Goal: Find specific page/section: Find specific page/section

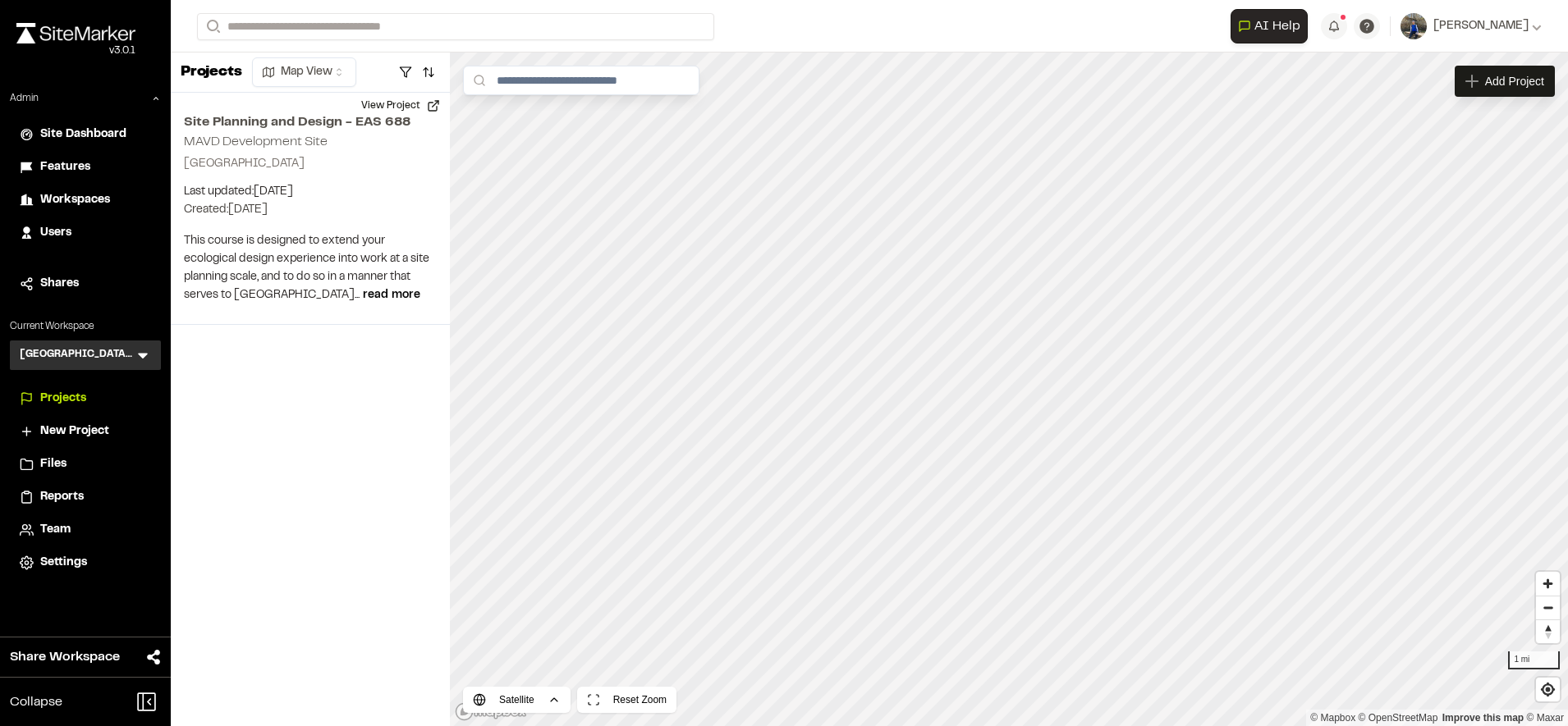
click at [76, 232] on div "Users" at bounding box center [96, 233] width 111 height 18
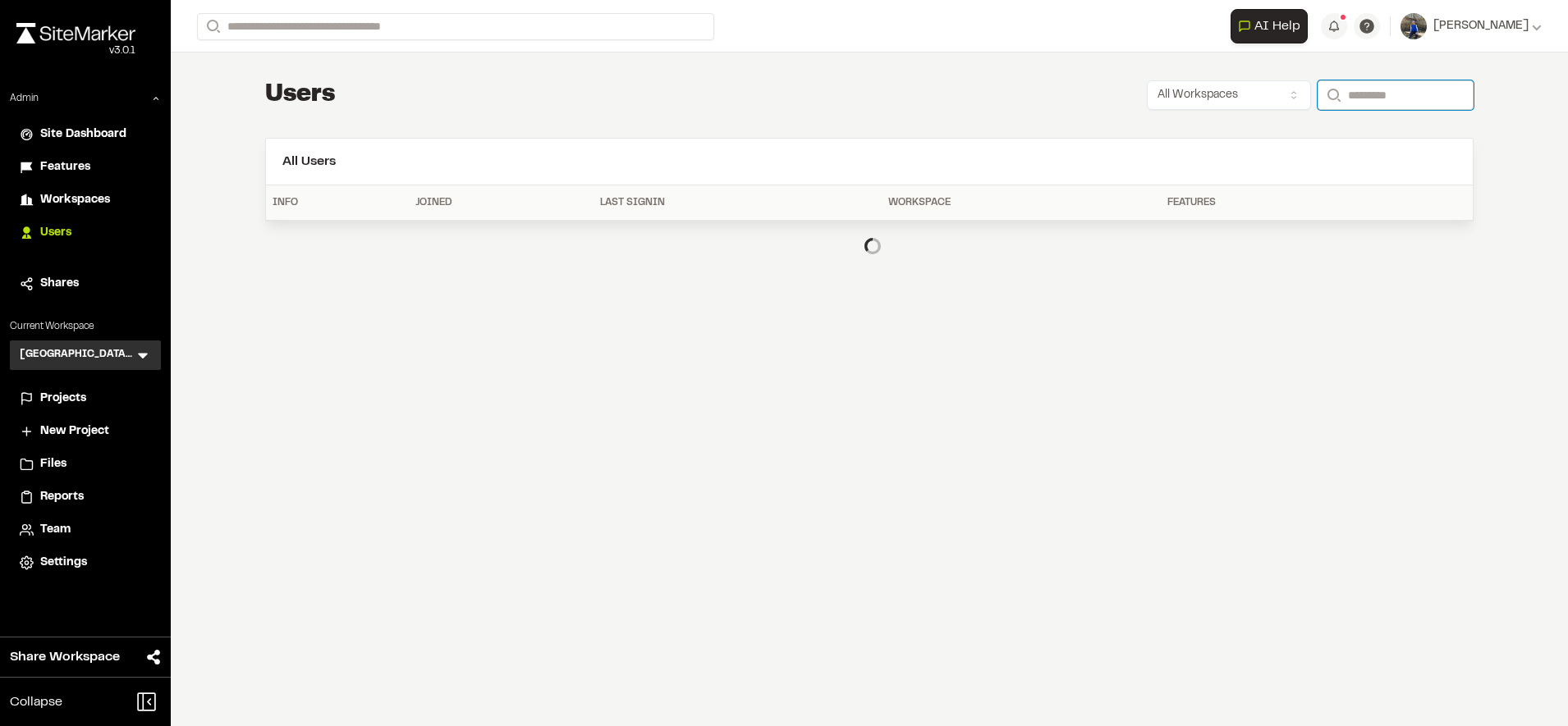
click at [1398, 90] on input "Search" at bounding box center [1396, 95] width 156 height 29
type input "**********"
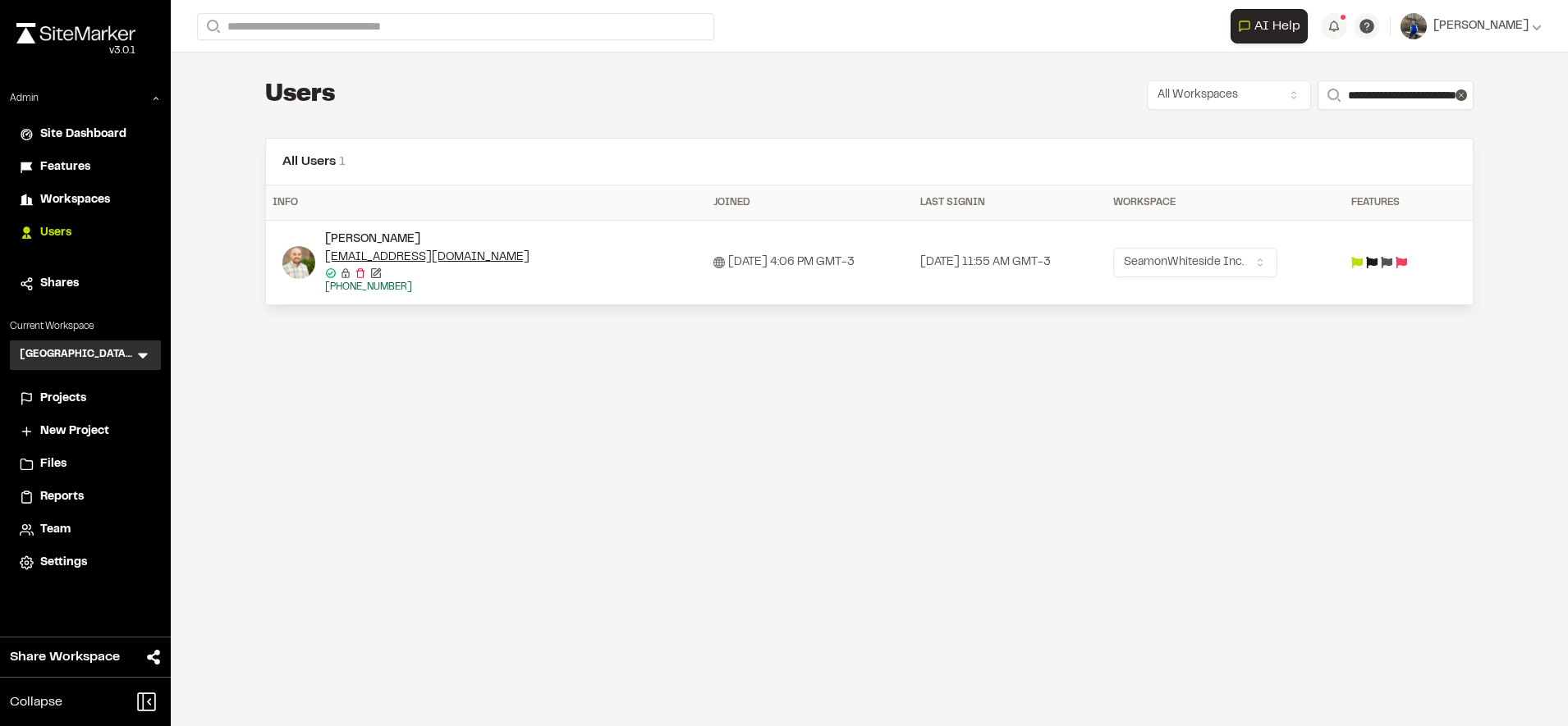
click at [287, 263] on img at bounding box center [298, 262] width 33 height 33
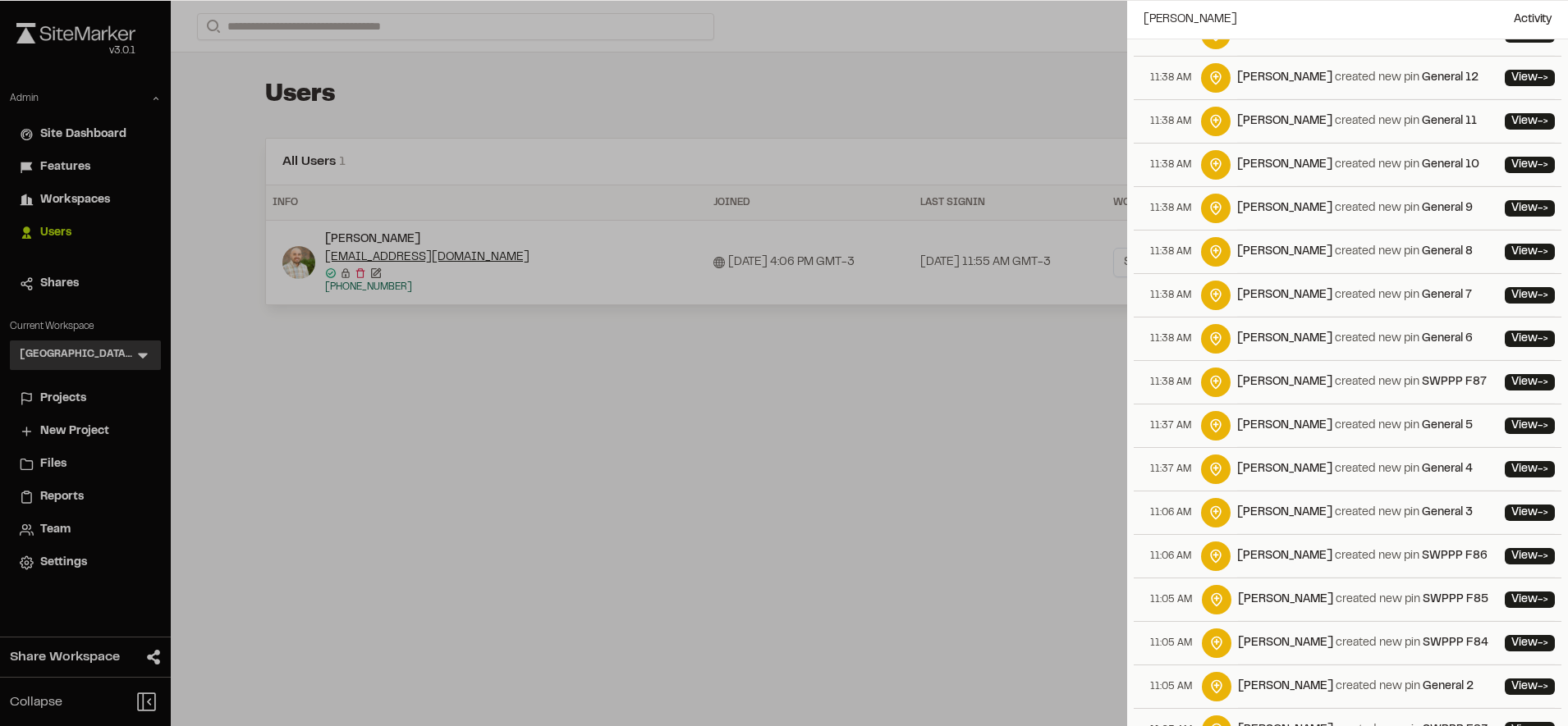
scroll to position [555, 0]
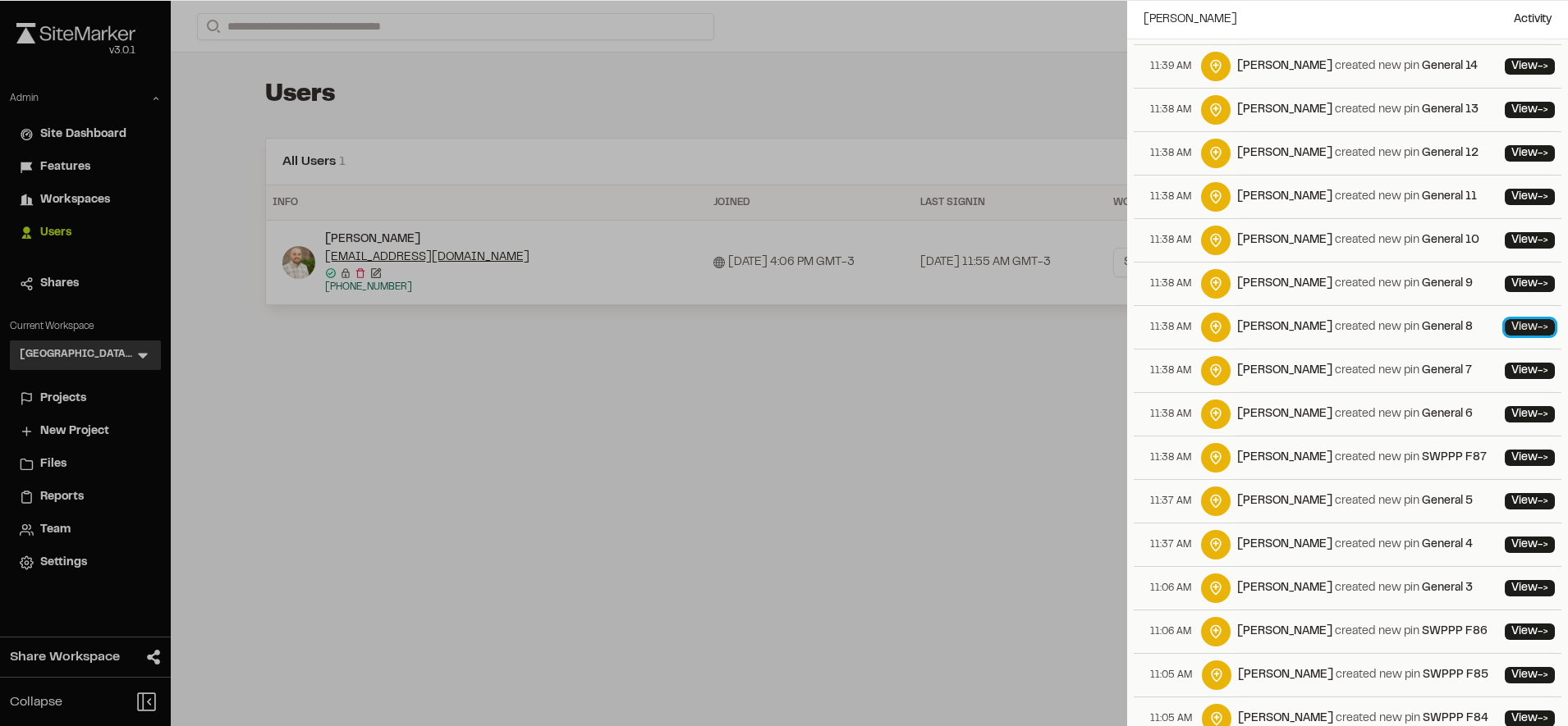
click at [1505, 332] on link "View ->" at bounding box center [1530, 327] width 50 height 17
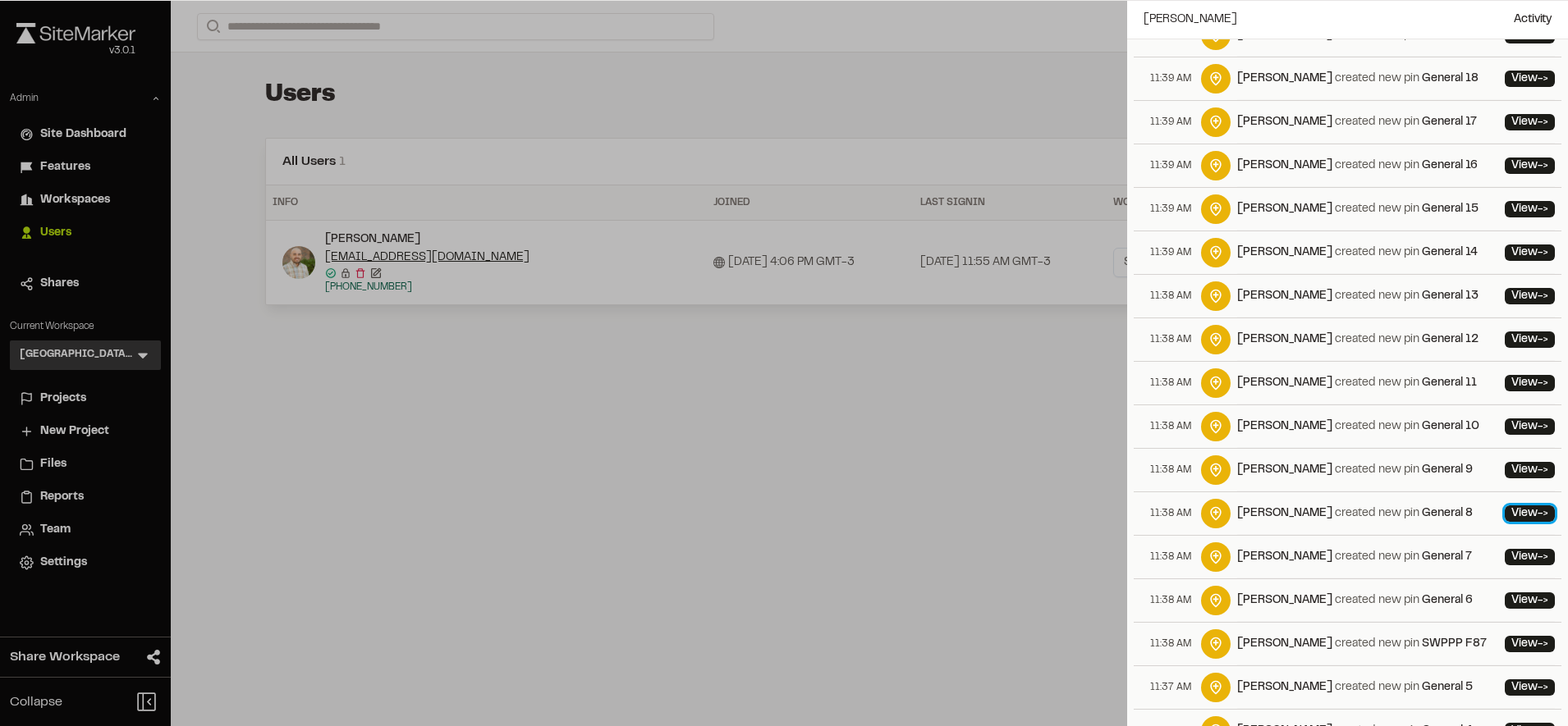
scroll to position [33, 0]
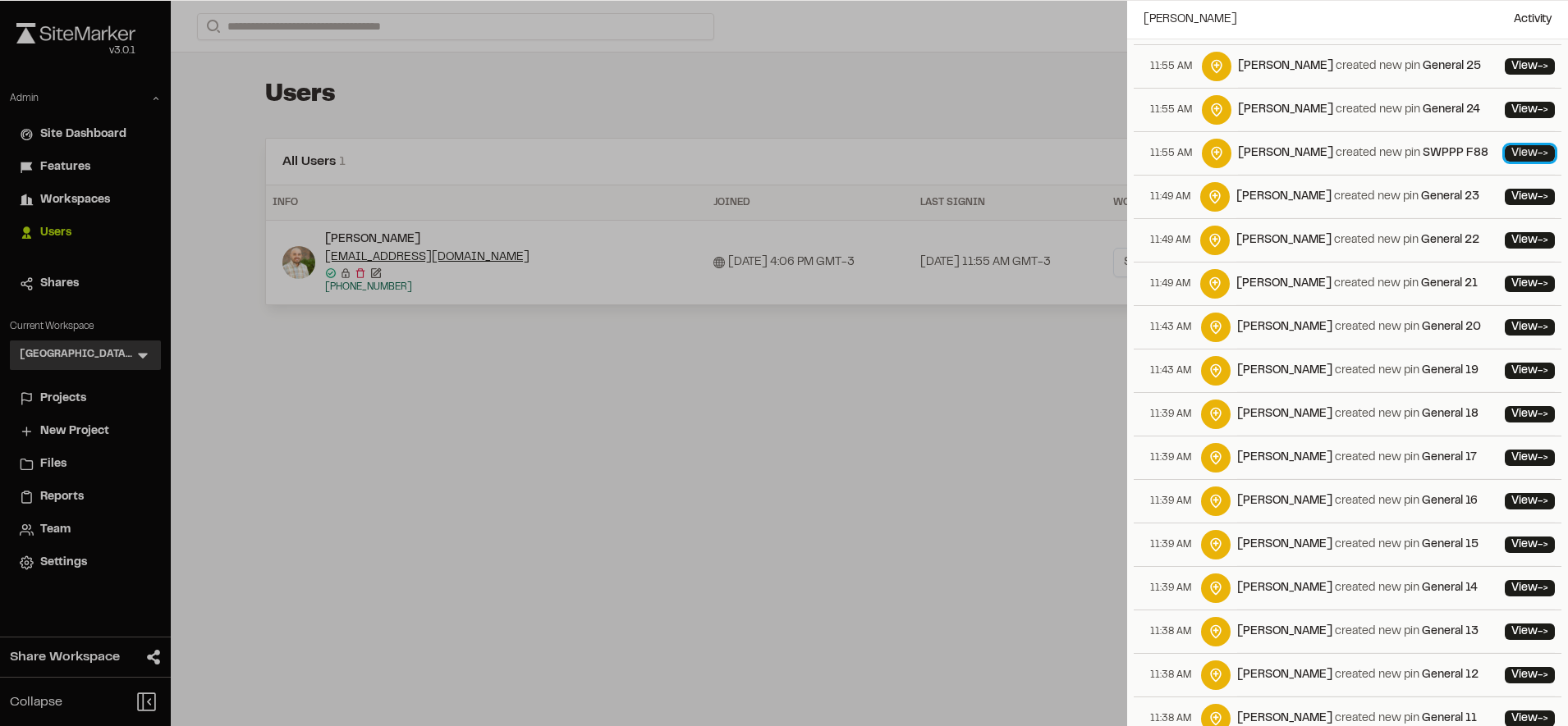
click at [1520, 156] on link "View ->" at bounding box center [1530, 154] width 50 height 17
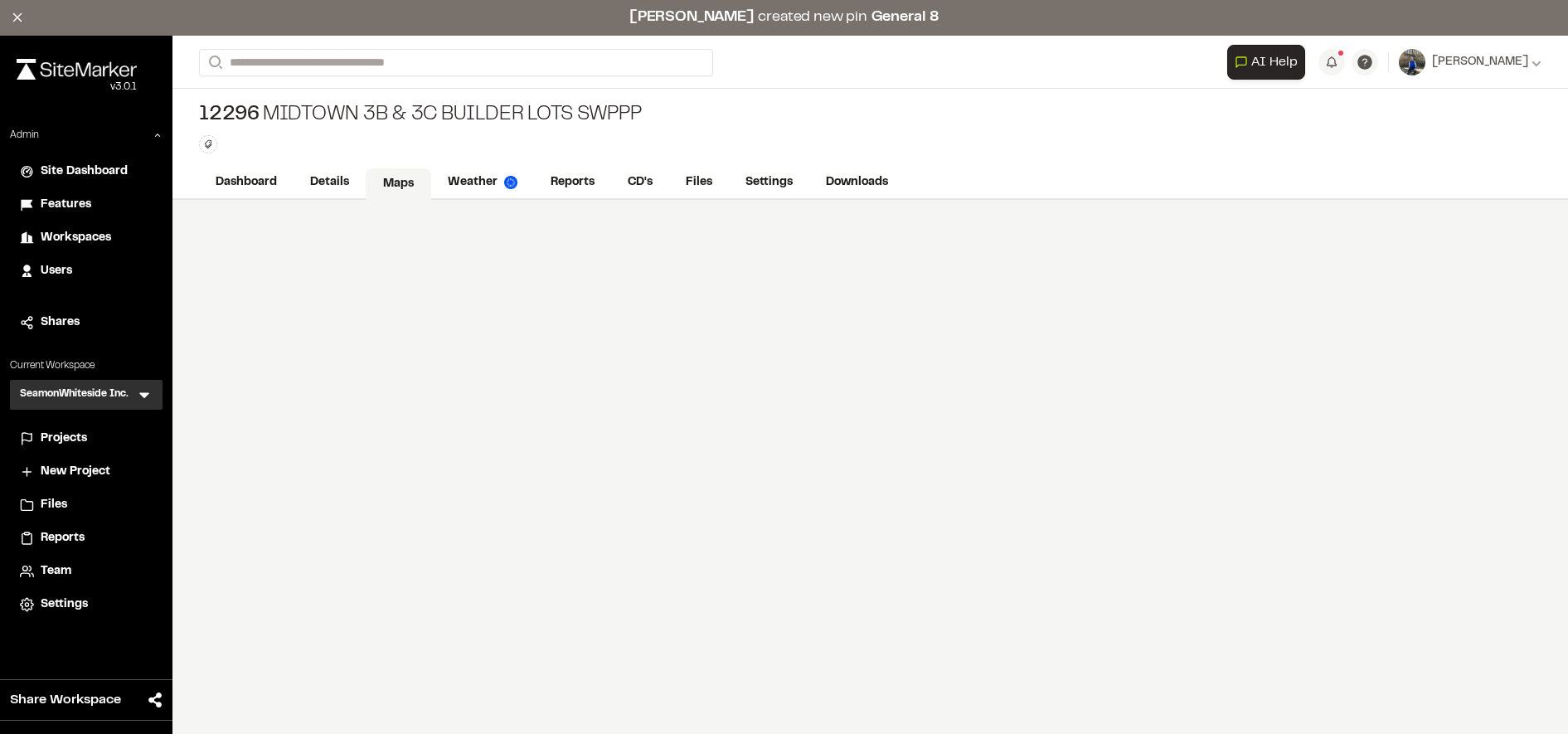
click at [392, 188] on link "Maps" at bounding box center [398, 183] width 65 height 31
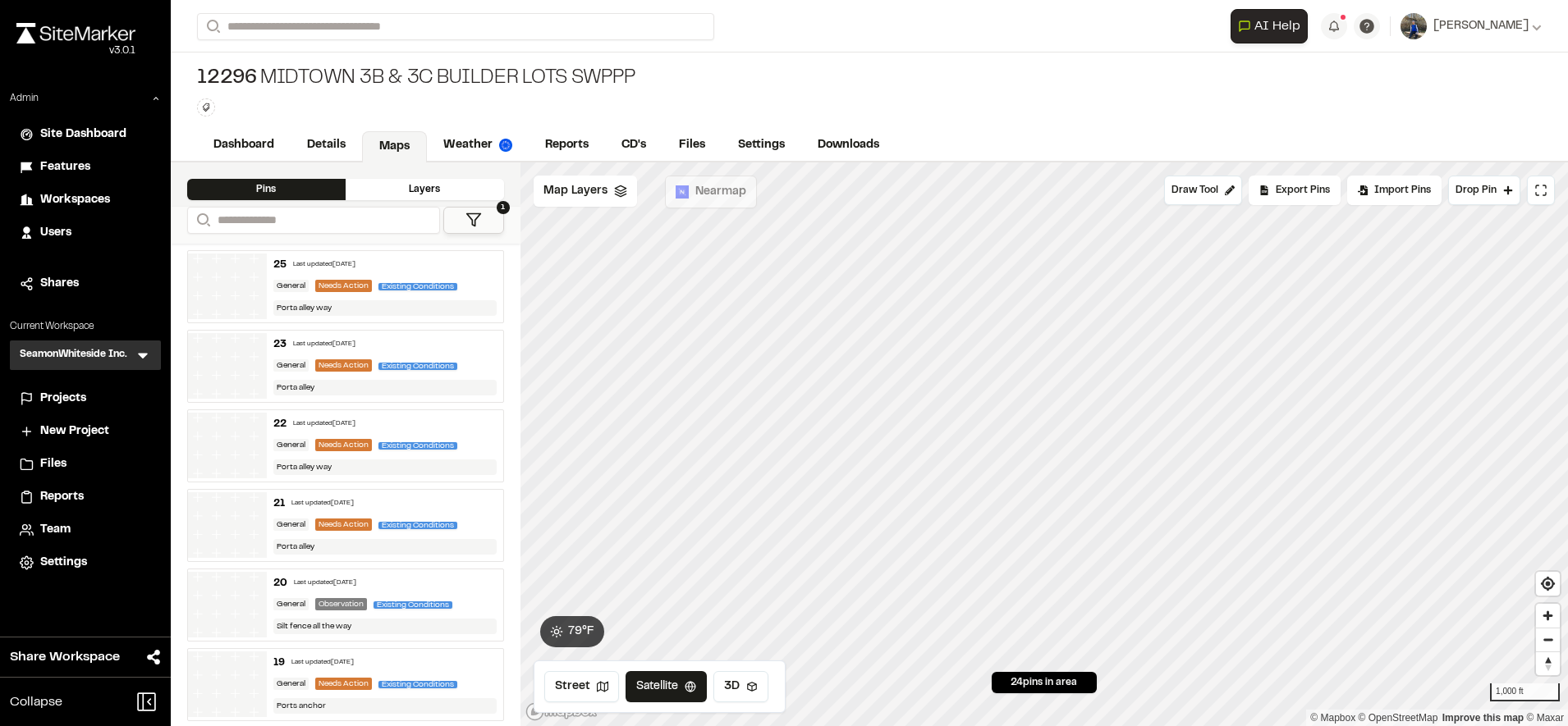
click at [476, 222] on icon at bounding box center [474, 220] width 17 height 17
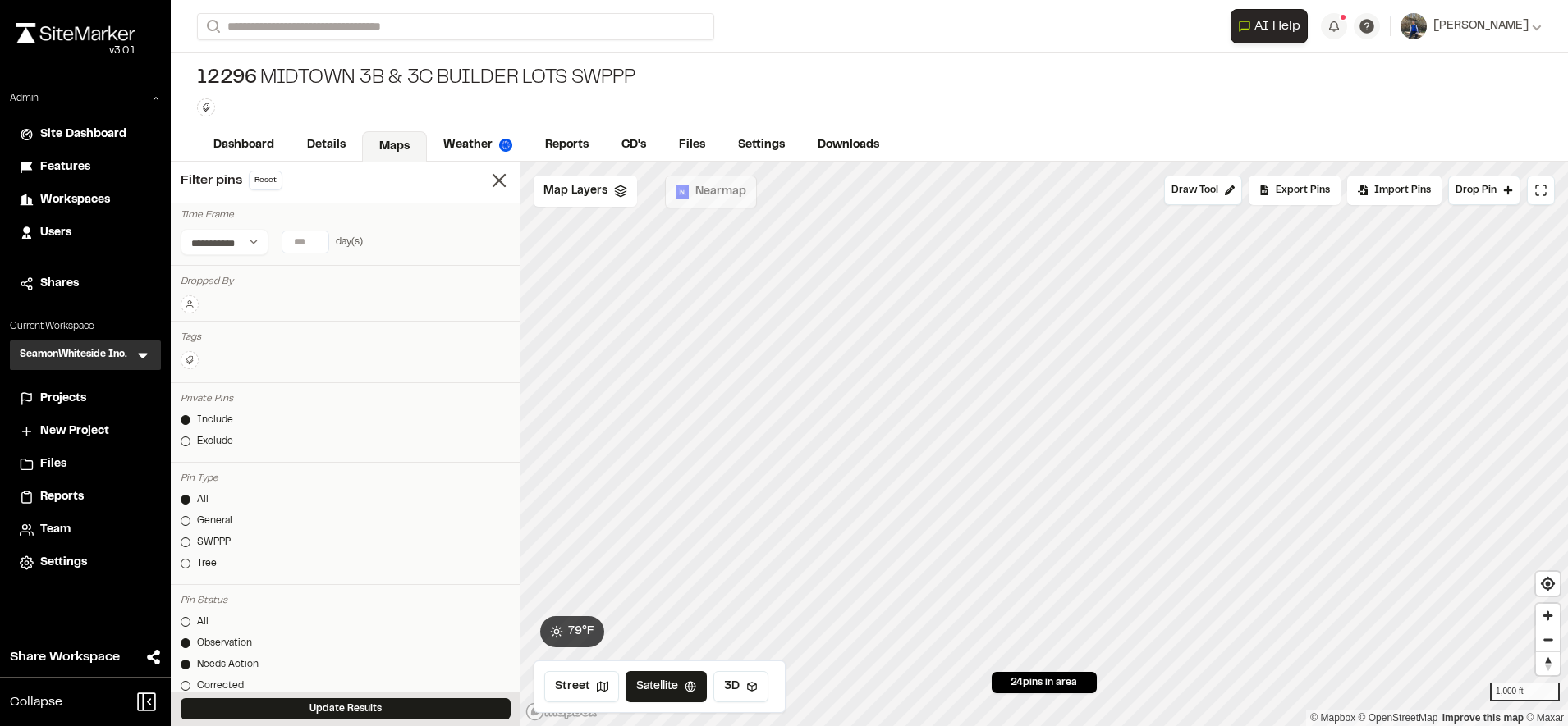
click at [303, 238] on input "number" at bounding box center [305, 242] width 46 height 21
type input "*"
click at [207, 272] on button "Today" at bounding box center [204, 274] width 48 height 26
click at [302, 234] on input "*" at bounding box center [305, 242] width 46 height 21
click at [189, 272] on button "Today" at bounding box center [204, 274] width 48 height 26
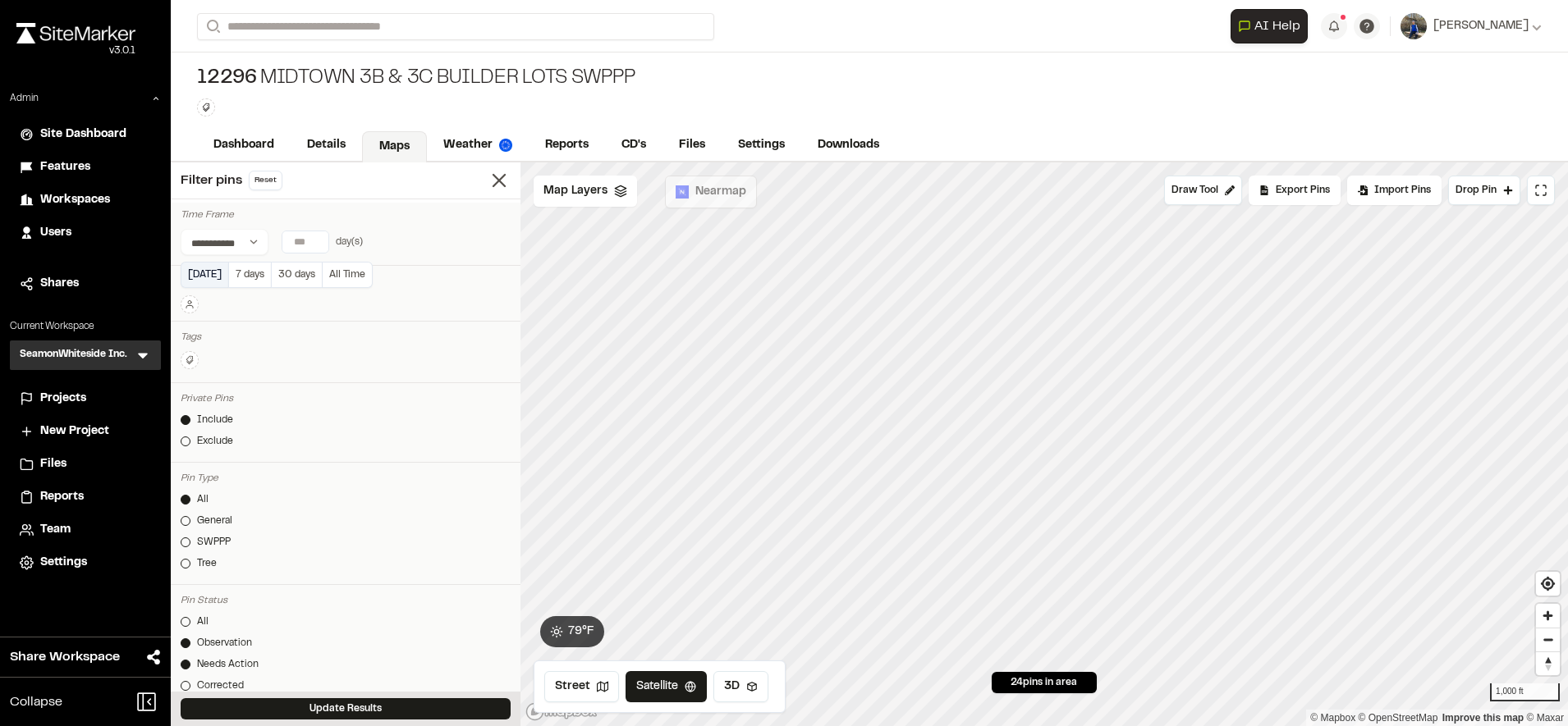
type input "*"
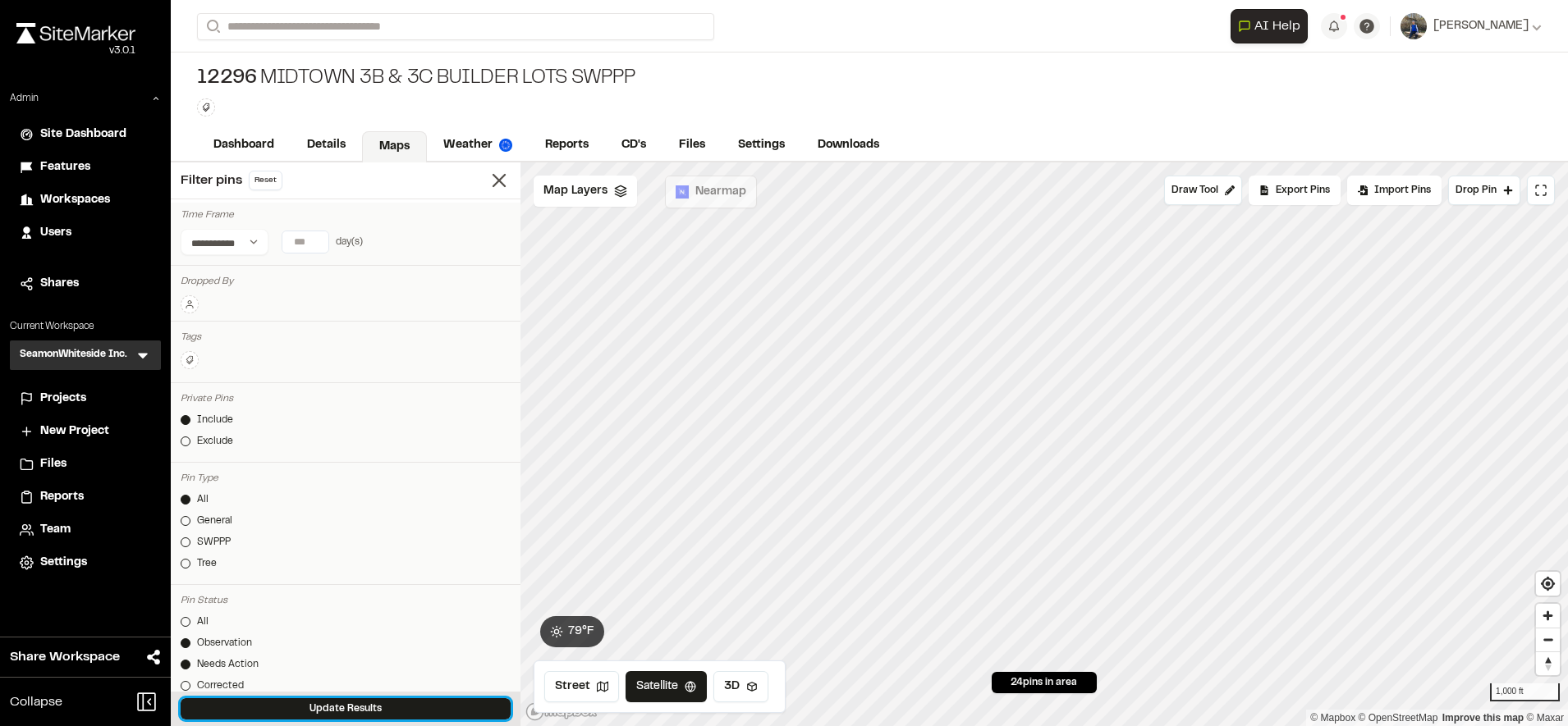
click at [345, 708] on button "Update Results" at bounding box center [345, 708] width 330 height 21
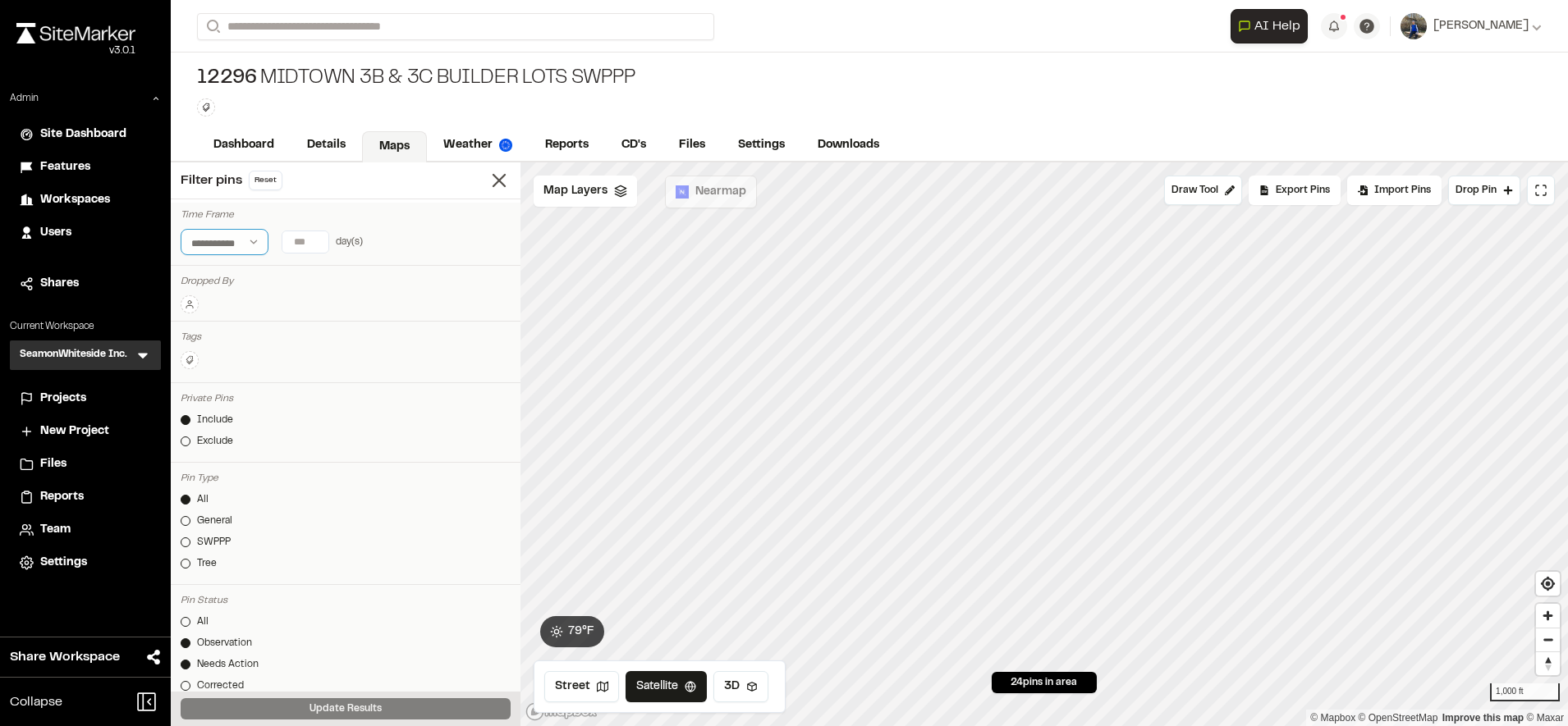
click at [218, 237] on select "**********" at bounding box center [224, 242] width 88 height 26
select select "*****"
click at [181, 229] on select "**********" at bounding box center [224, 242] width 88 height 26
click at [334, 241] on input "text" at bounding box center [331, 242] width 113 height 23
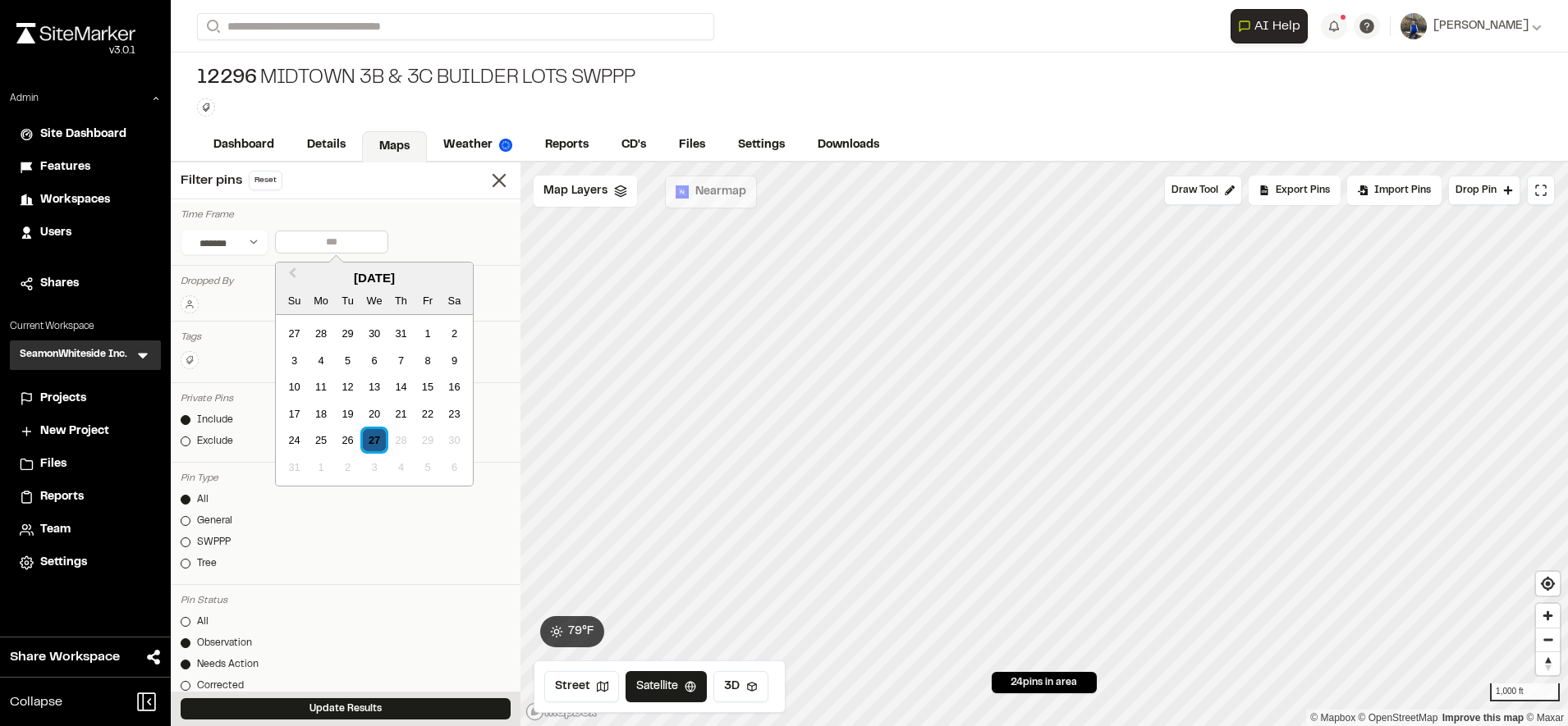
click at [370, 434] on div "27" at bounding box center [374, 440] width 22 height 22
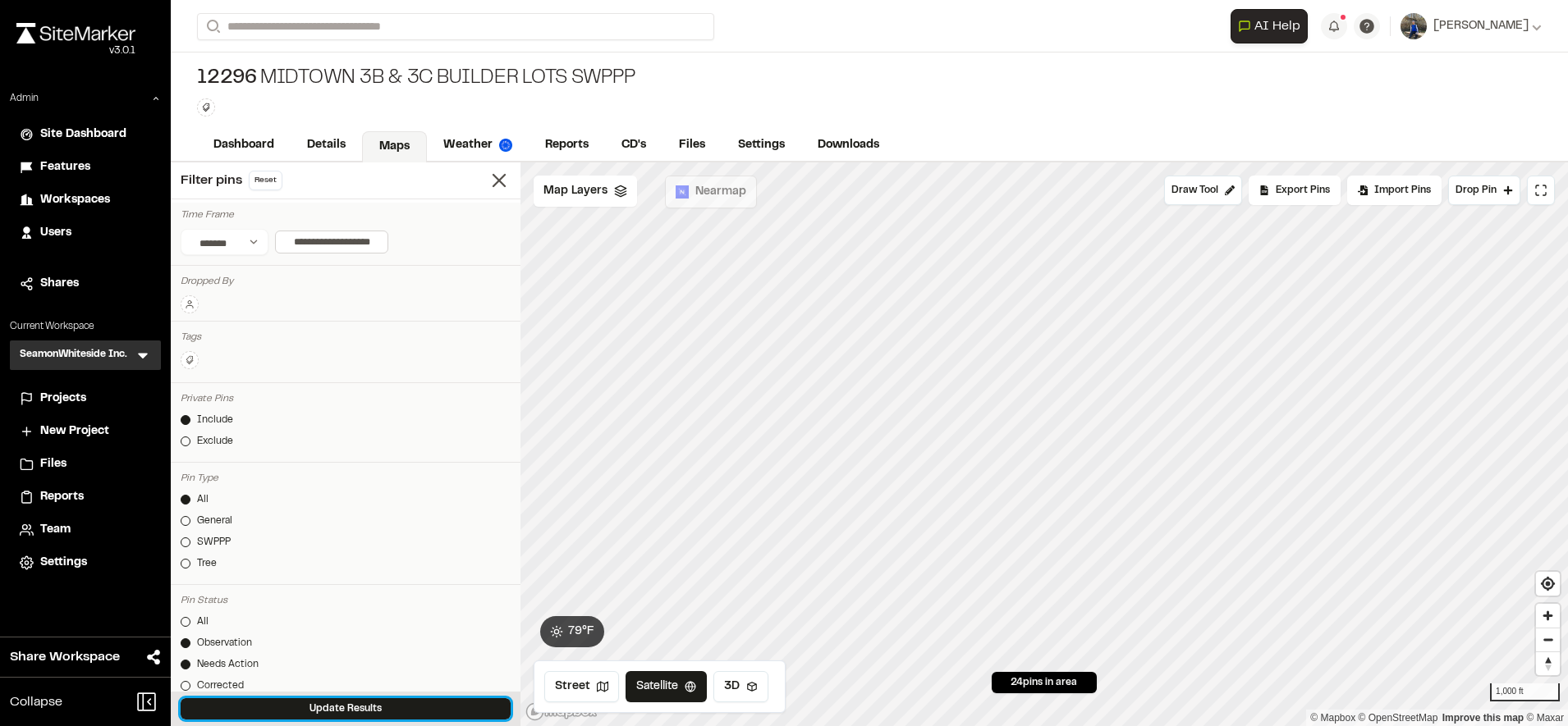
click at [352, 702] on button "Update Results" at bounding box center [345, 708] width 330 height 21
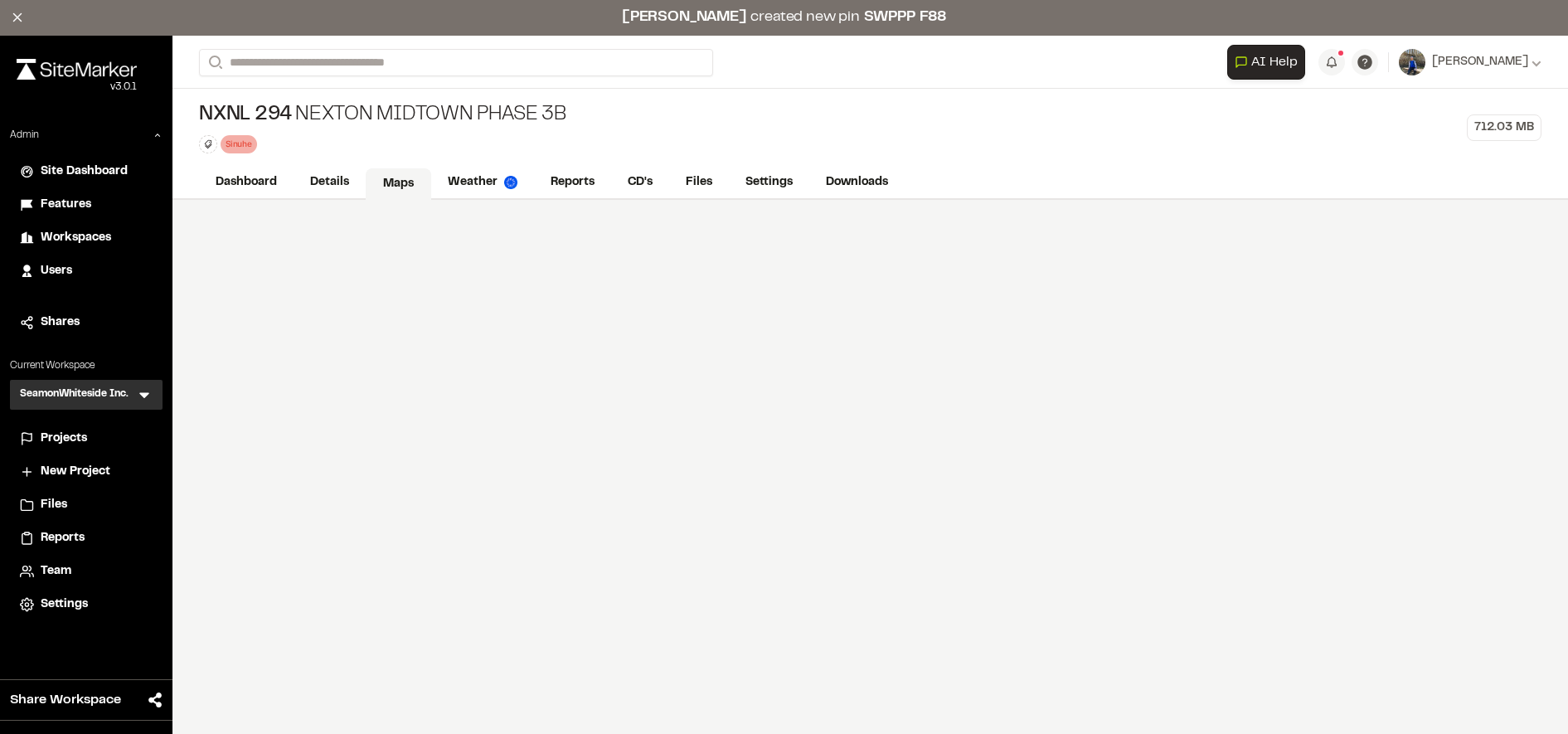
click at [398, 186] on link "Maps" at bounding box center [398, 183] width 65 height 31
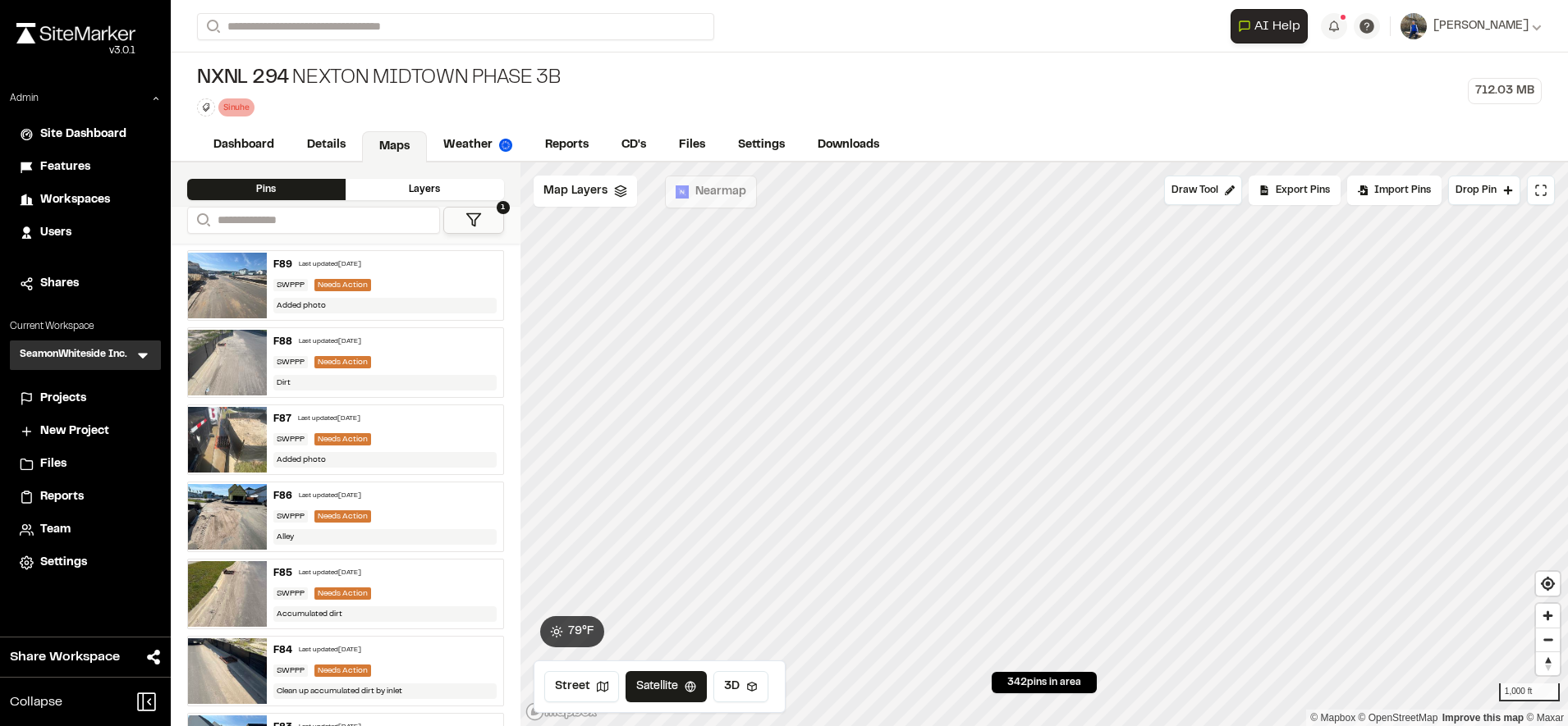
click at [459, 219] on button "1" at bounding box center [474, 220] width 60 height 27
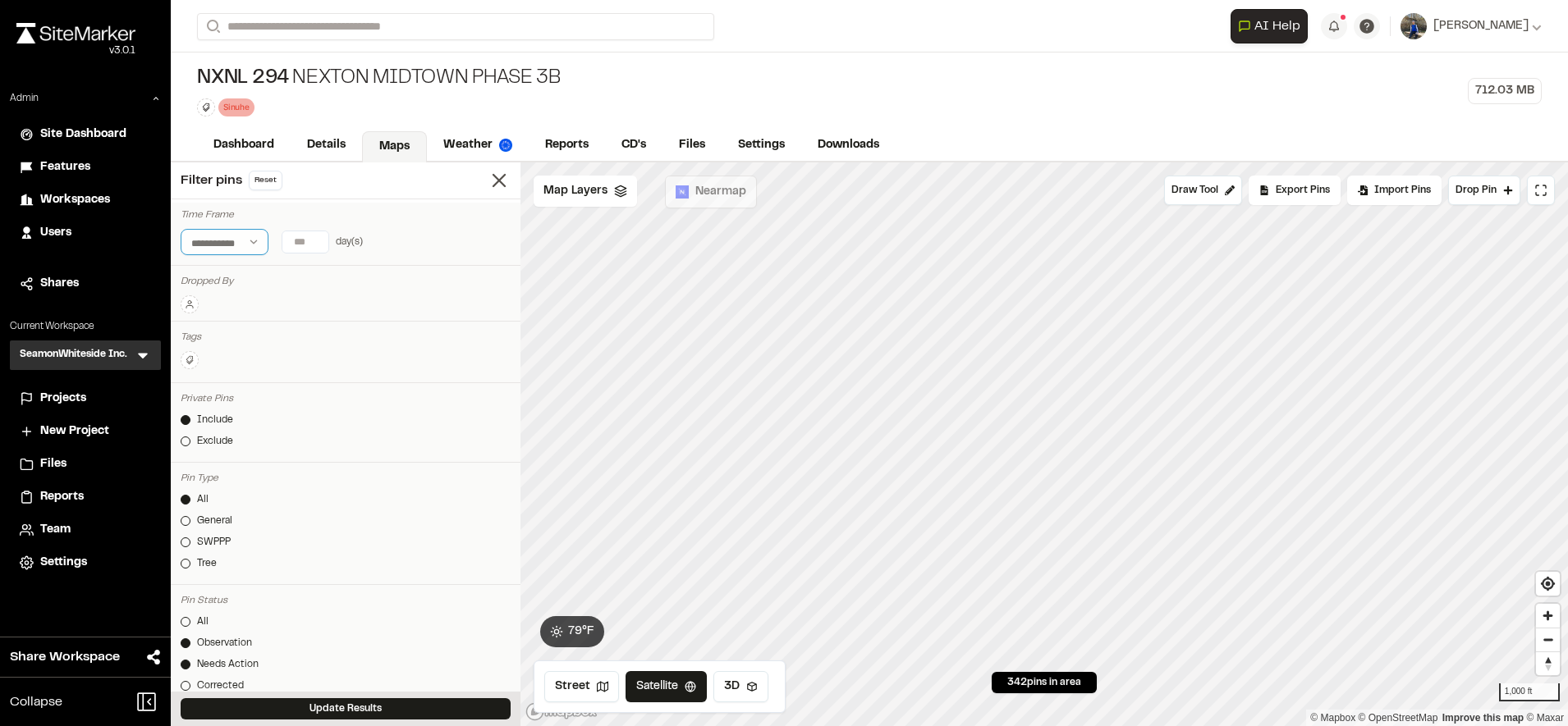
click at [233, 239] on select "**********" at bounding box center [224, 242] width 88 height 26
select select "*****"
click at [181, 229] on select "**********" at bounding box center [224, 242] width 88 height 26
click at [328, 241] on input "text" at bounding box center [331, 242] width 113 height 23
click at [374, 441] on div "27" at bounding box center [374, 440] width 22 height 22
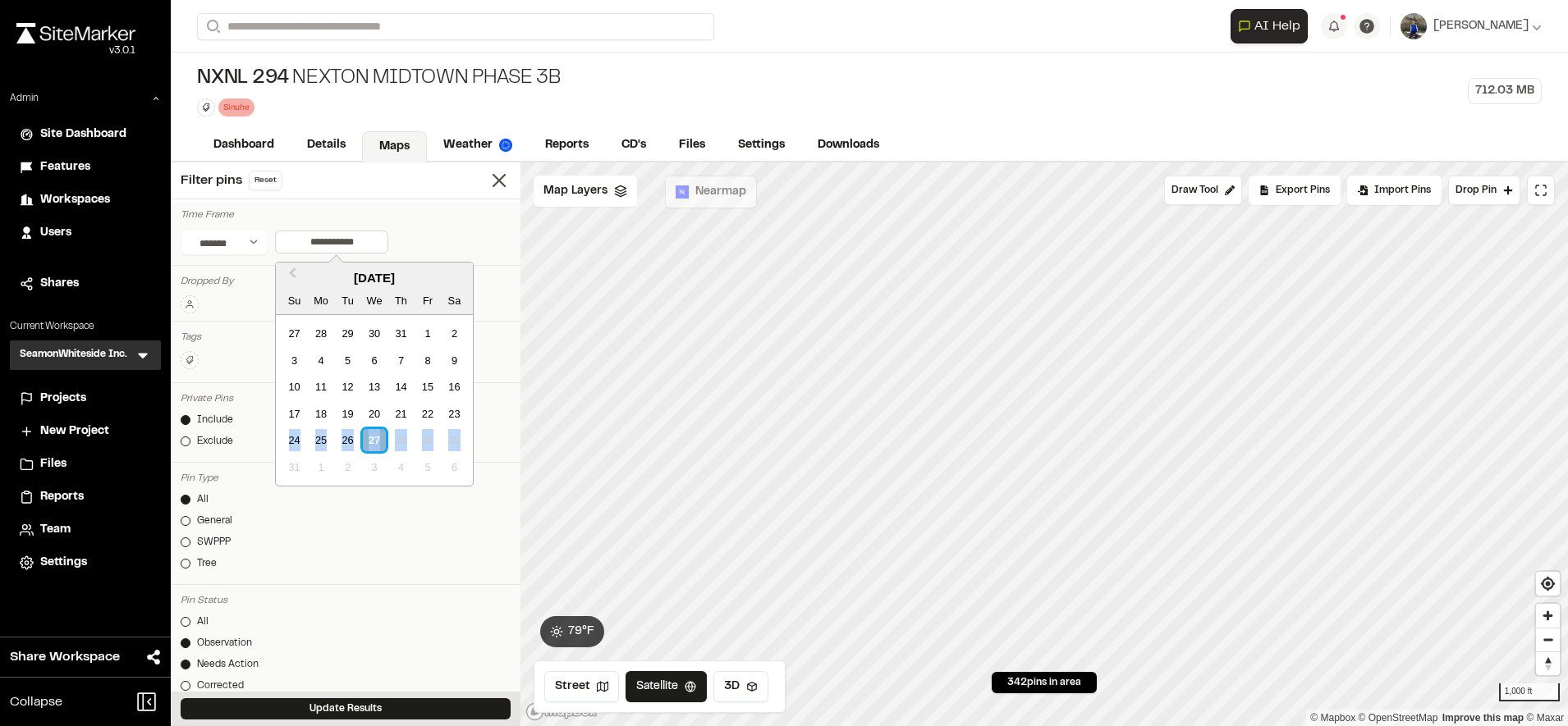
click at [374, 441] on div "27" at bounding box center [374, 440] width 22 height 22
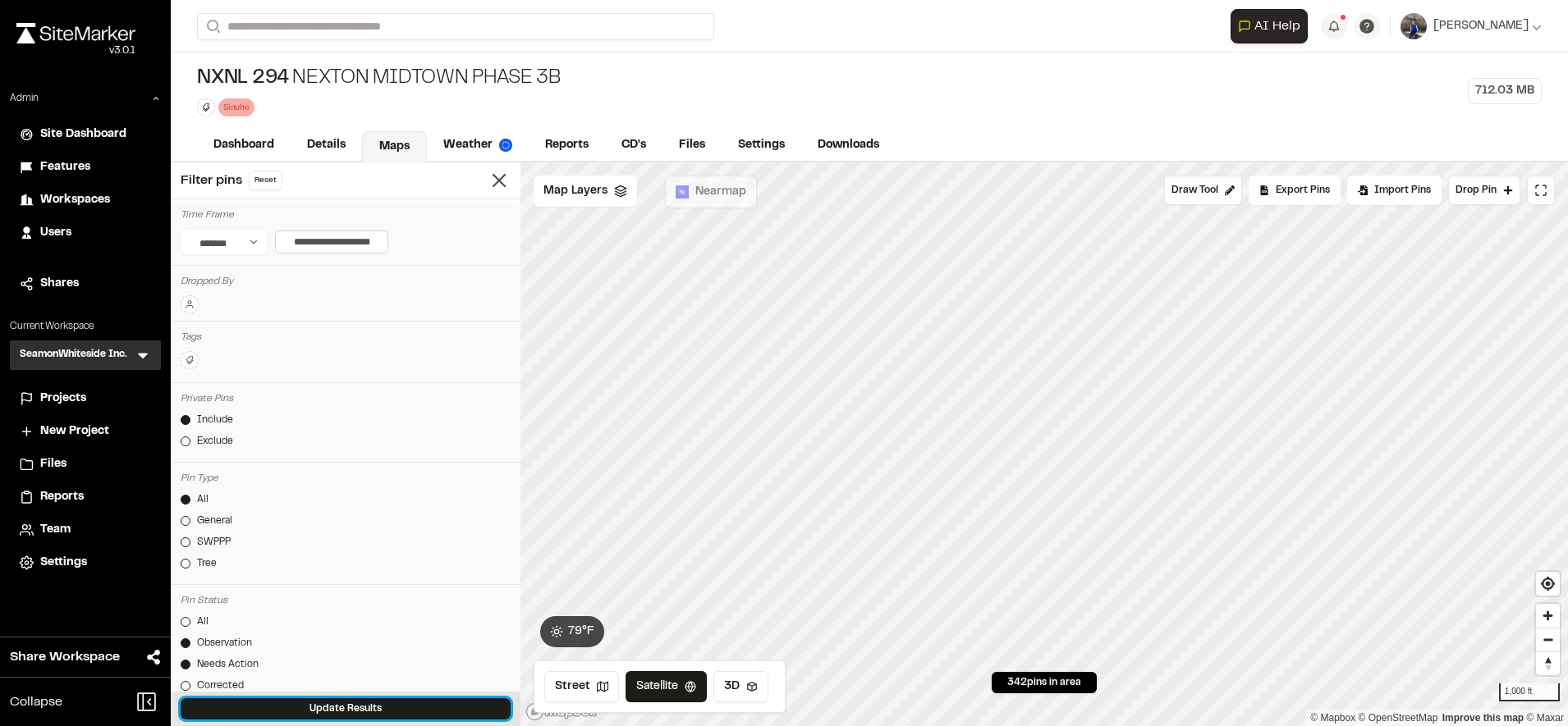
click at [348, 704] on button "Update Results" at bounding box center [345, 708] width 330 height 21
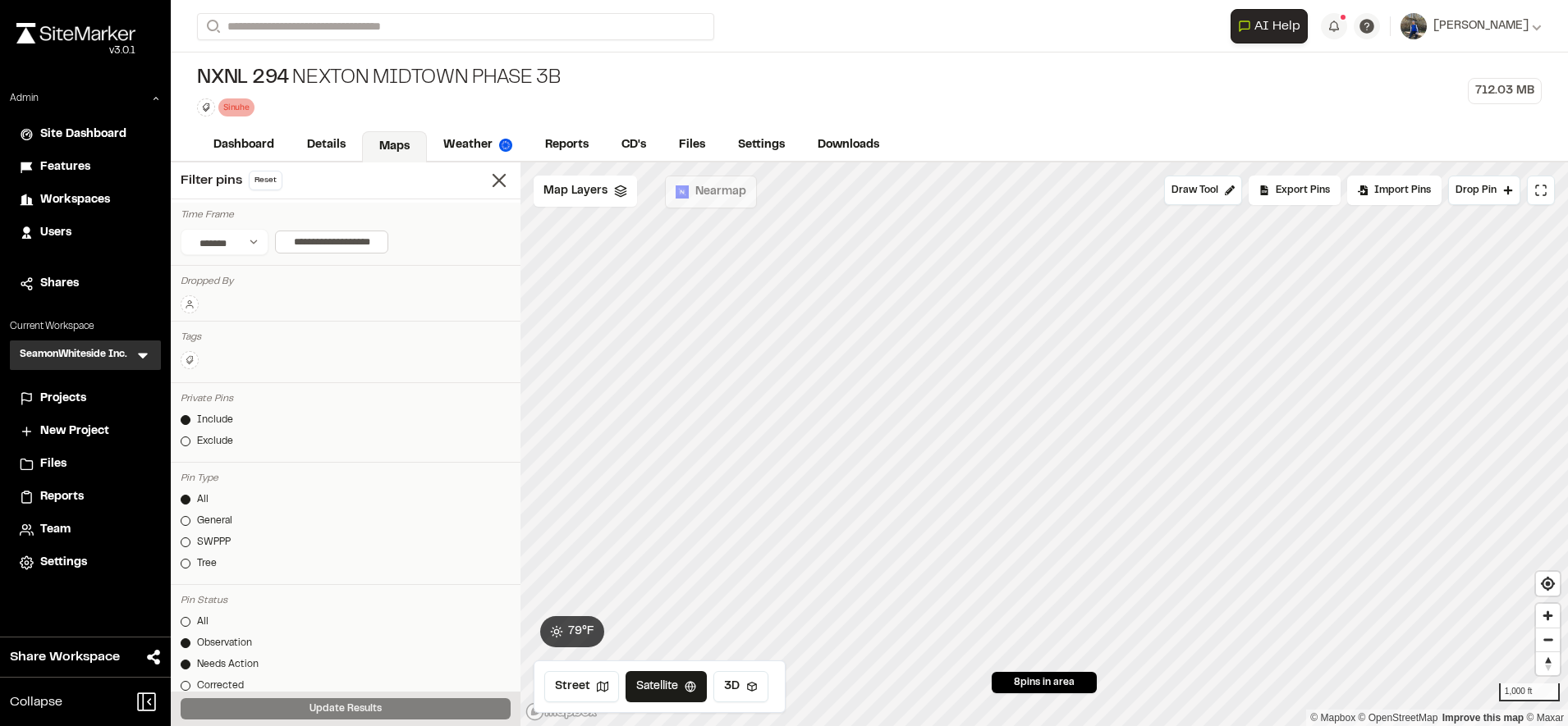
scroll to position [37, 0]
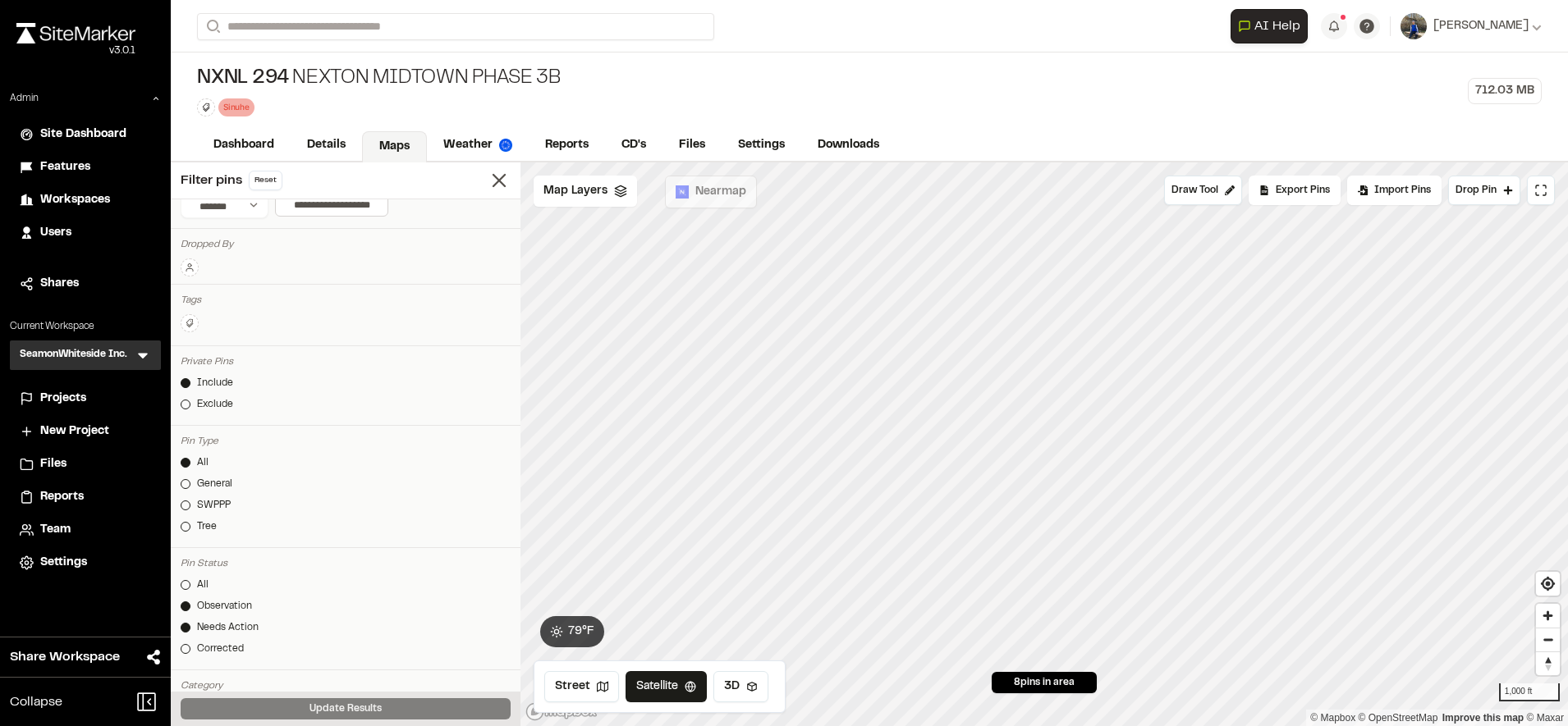
drag, startPoint x: 181, startPoint y: 655, endPoint x: 209, endPoint y: 675, distance: 34.4
click at [181, 655] on link "Corrected" at bounding box center [345, 649] width 330 height 15
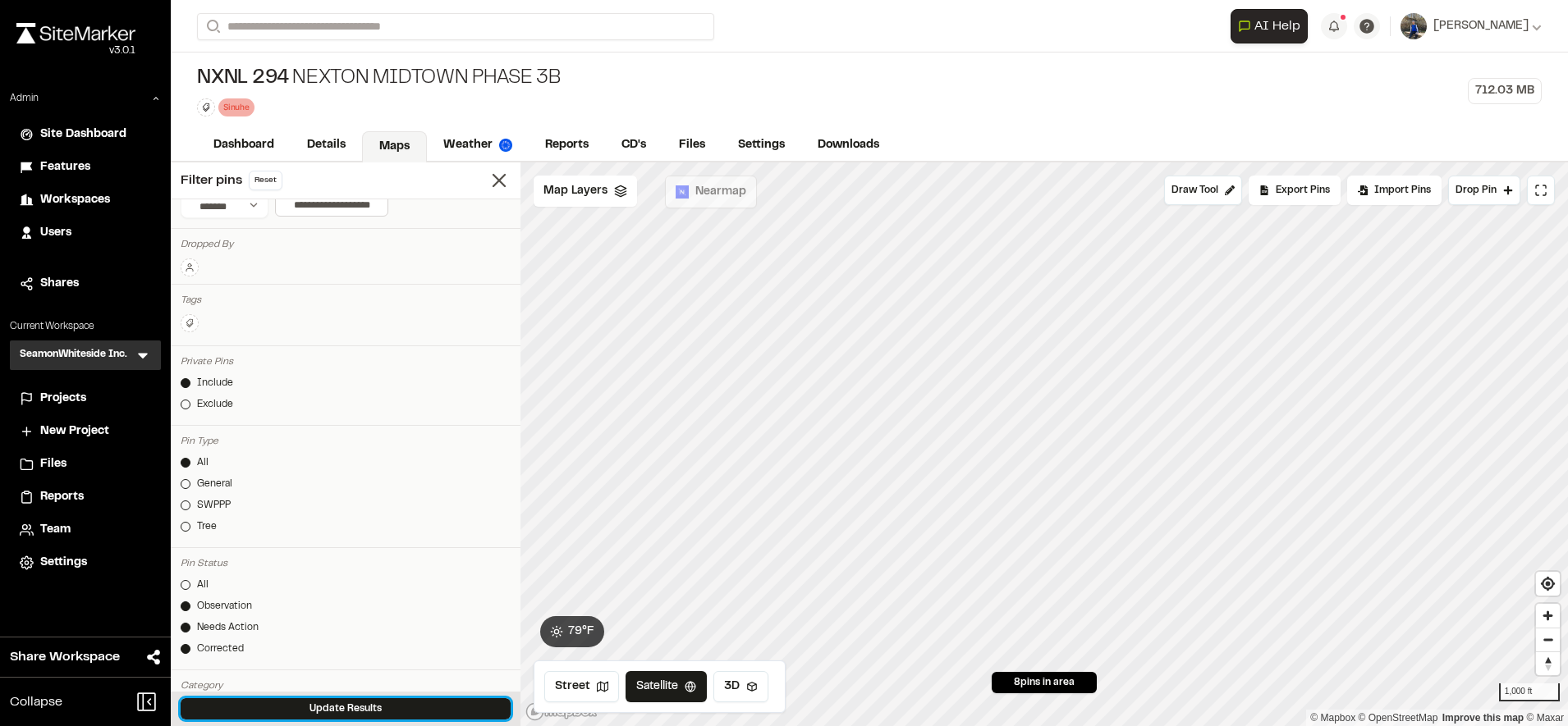
click at [291, 710] on button "Update Results" at bounding box center [345, 708] width 330 height 21
click at [1313, 67] on div "NXNL 294 Nexton Midtown Phase 3B Sinuhe Delete Rename Edit Color Delete Tag Are…" at bounding box center [869, 91] width 1398 height 77
